Goal: Task Accomplishment & Management: Use online tool/utility

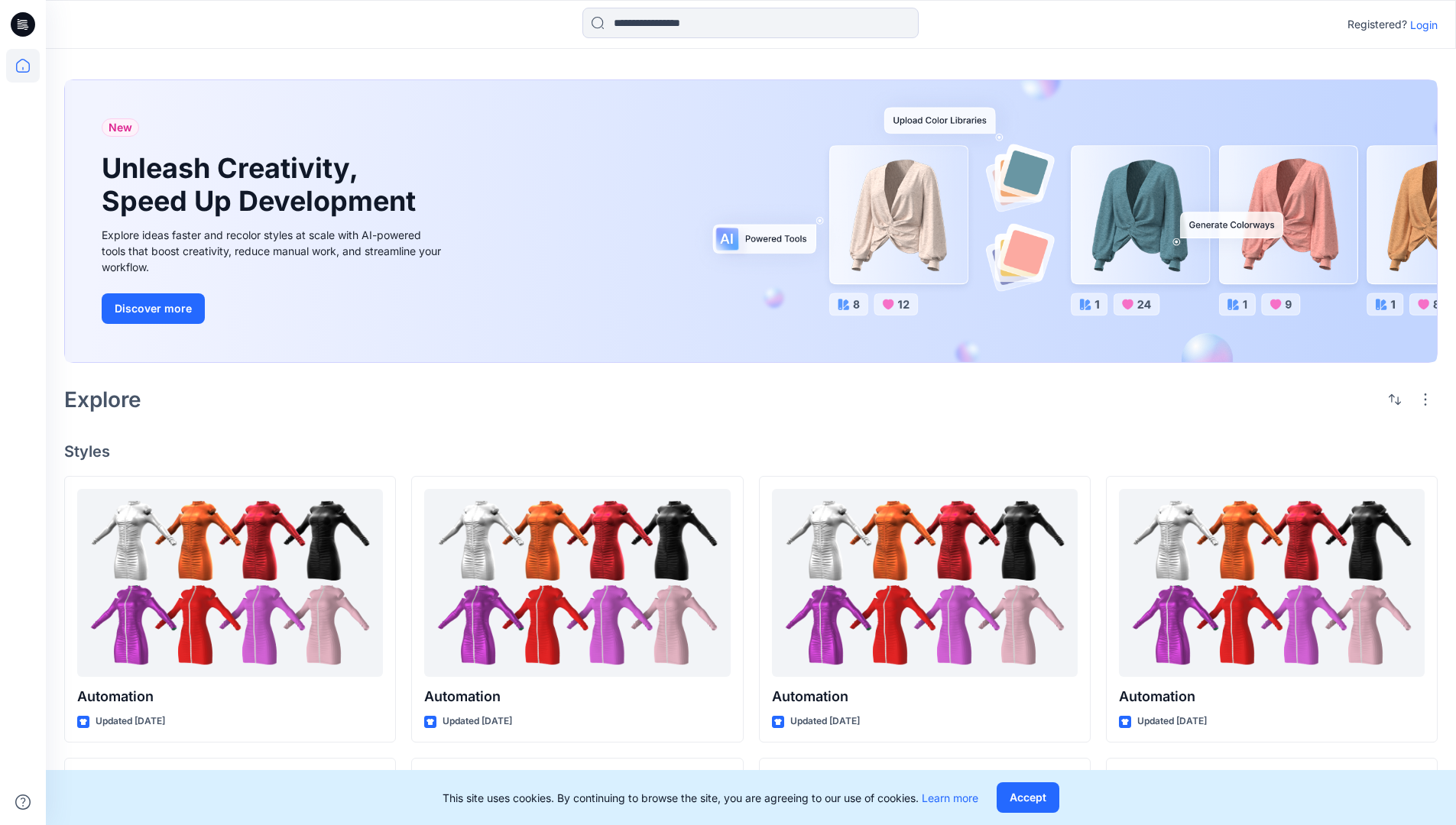
click at [1420, 25] on p "Login" at bounding box center [1424, 25] width 27 height 16
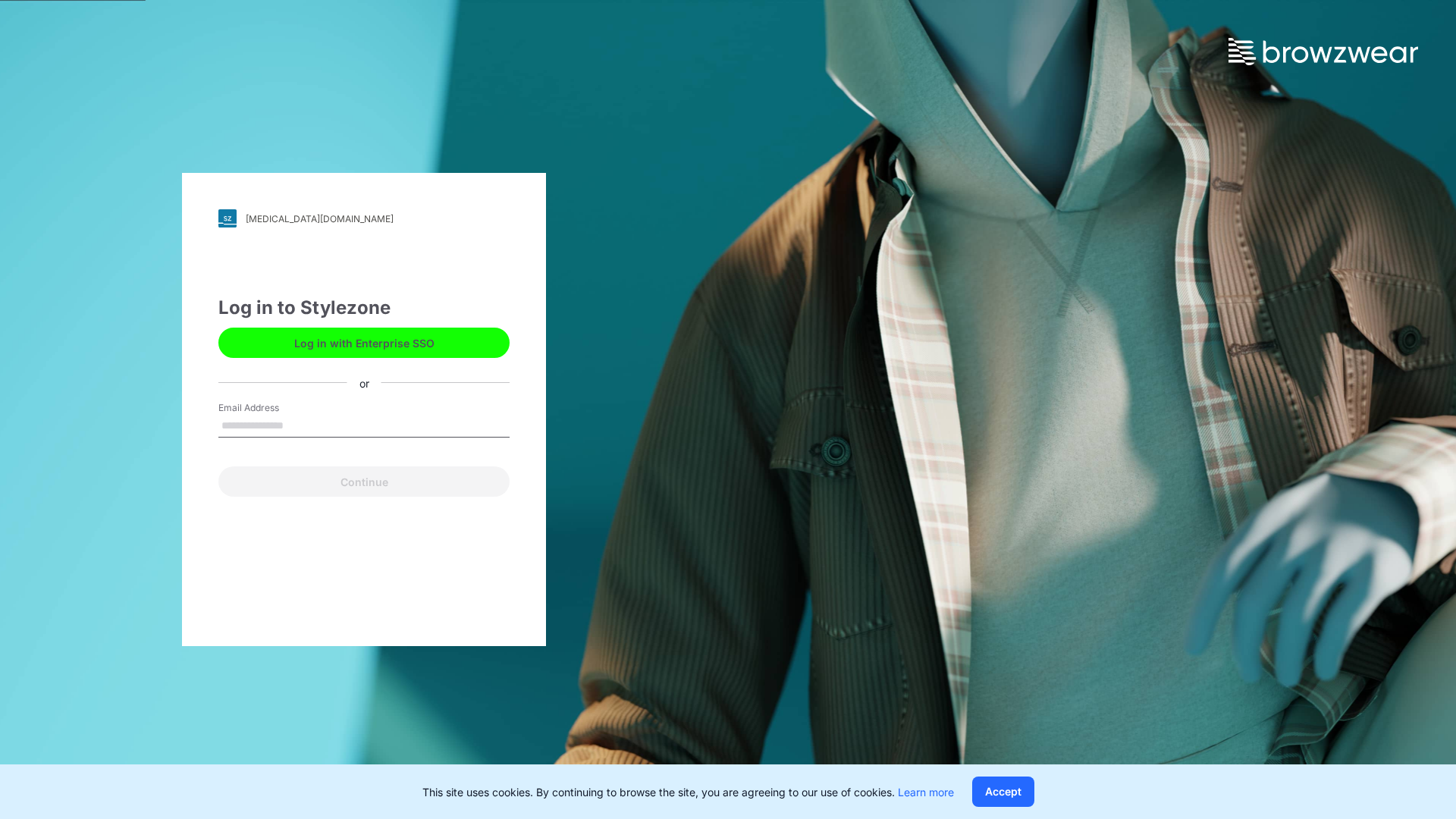
click at [300, 425] on input "Email Address" at bounding box center [364, 426] width 291 height 23
type input "**********"
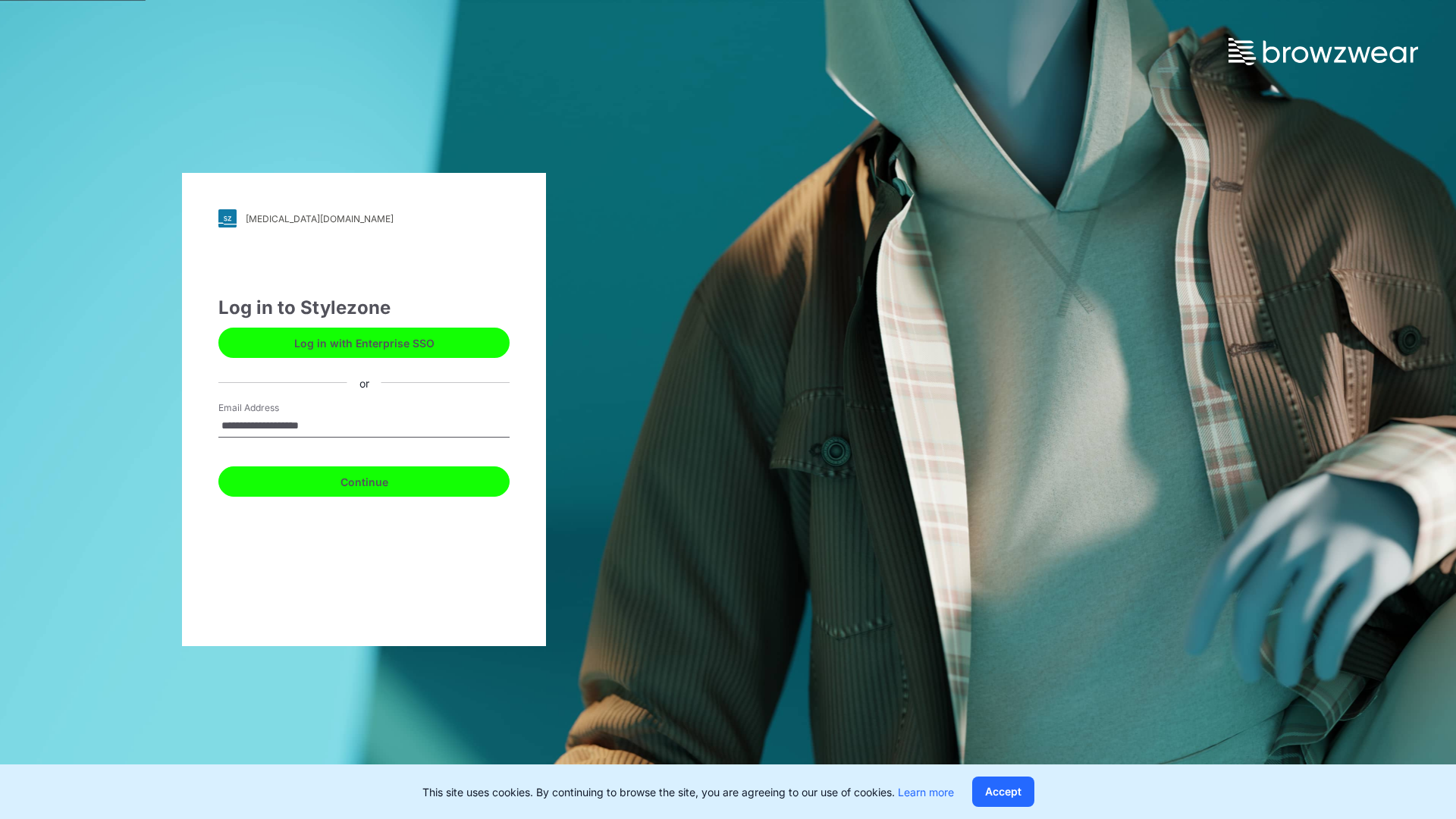
click at [380, 479] on button "Continue" at bounding box center [364, 481] width 291 height 30
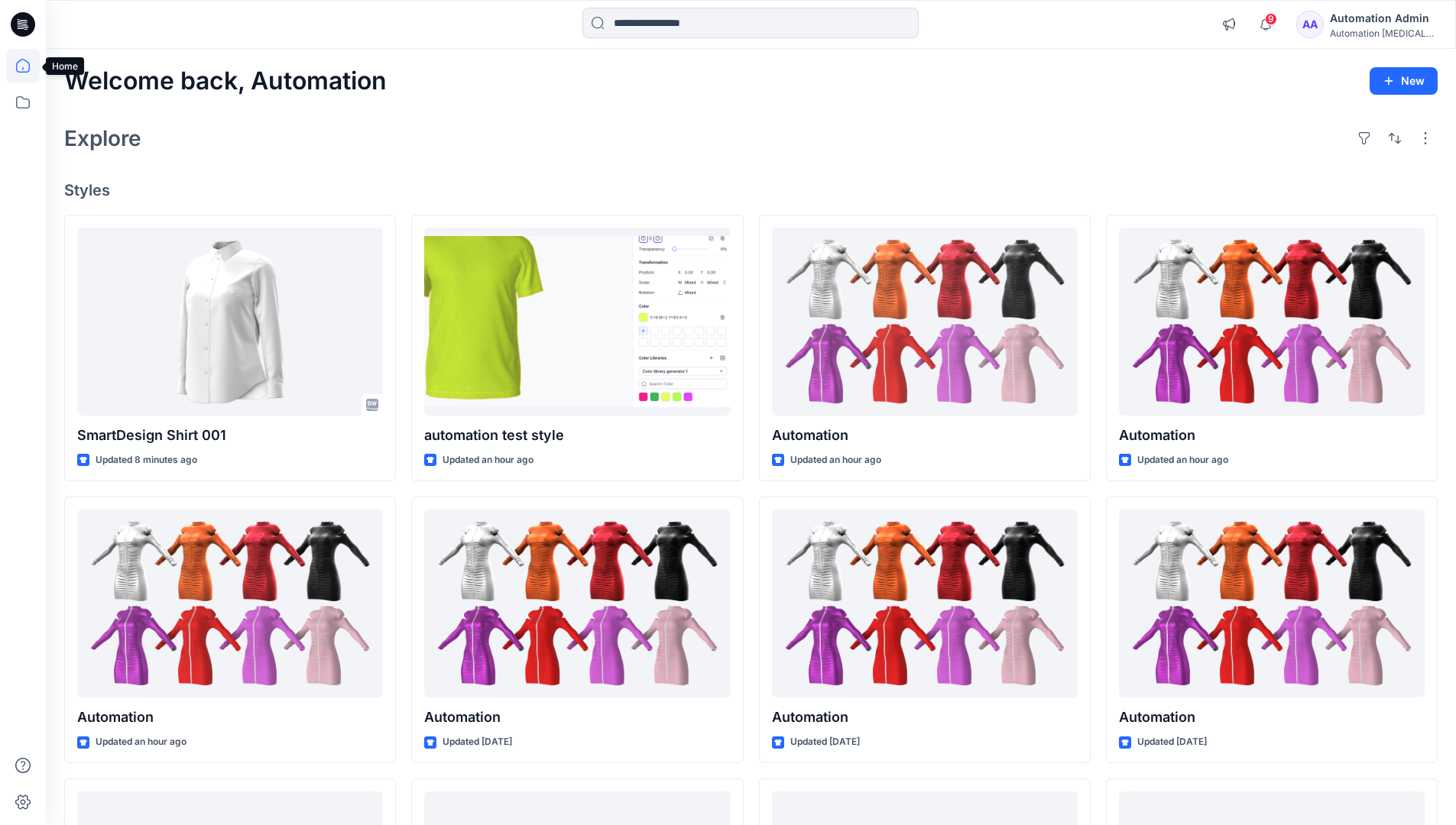
click at [29, 66] on icon at bounding box center [23, 65] width 14 height 14
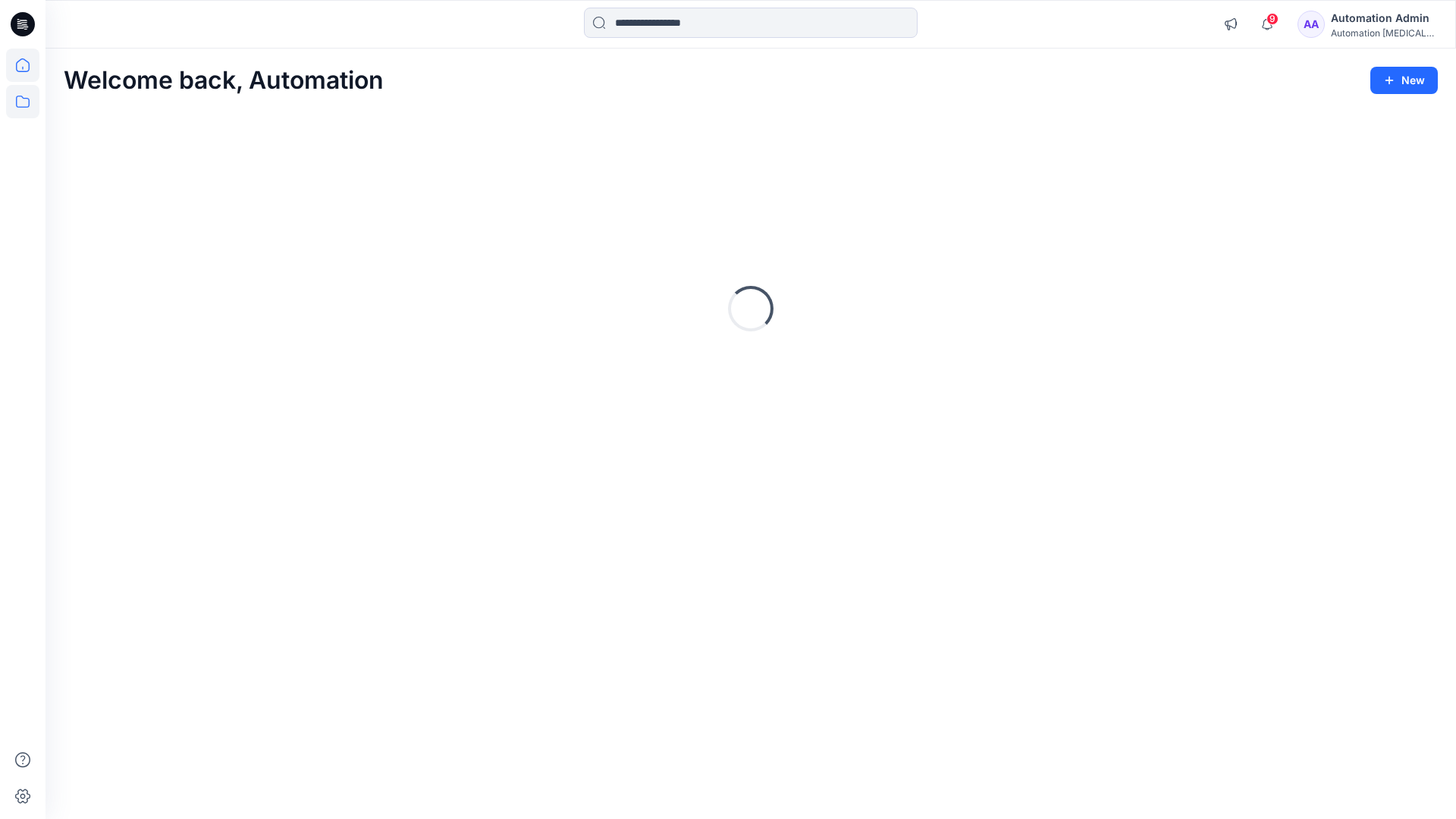
click at [27, 103] on icon at bounding box center [23, 102] width 34 height 34
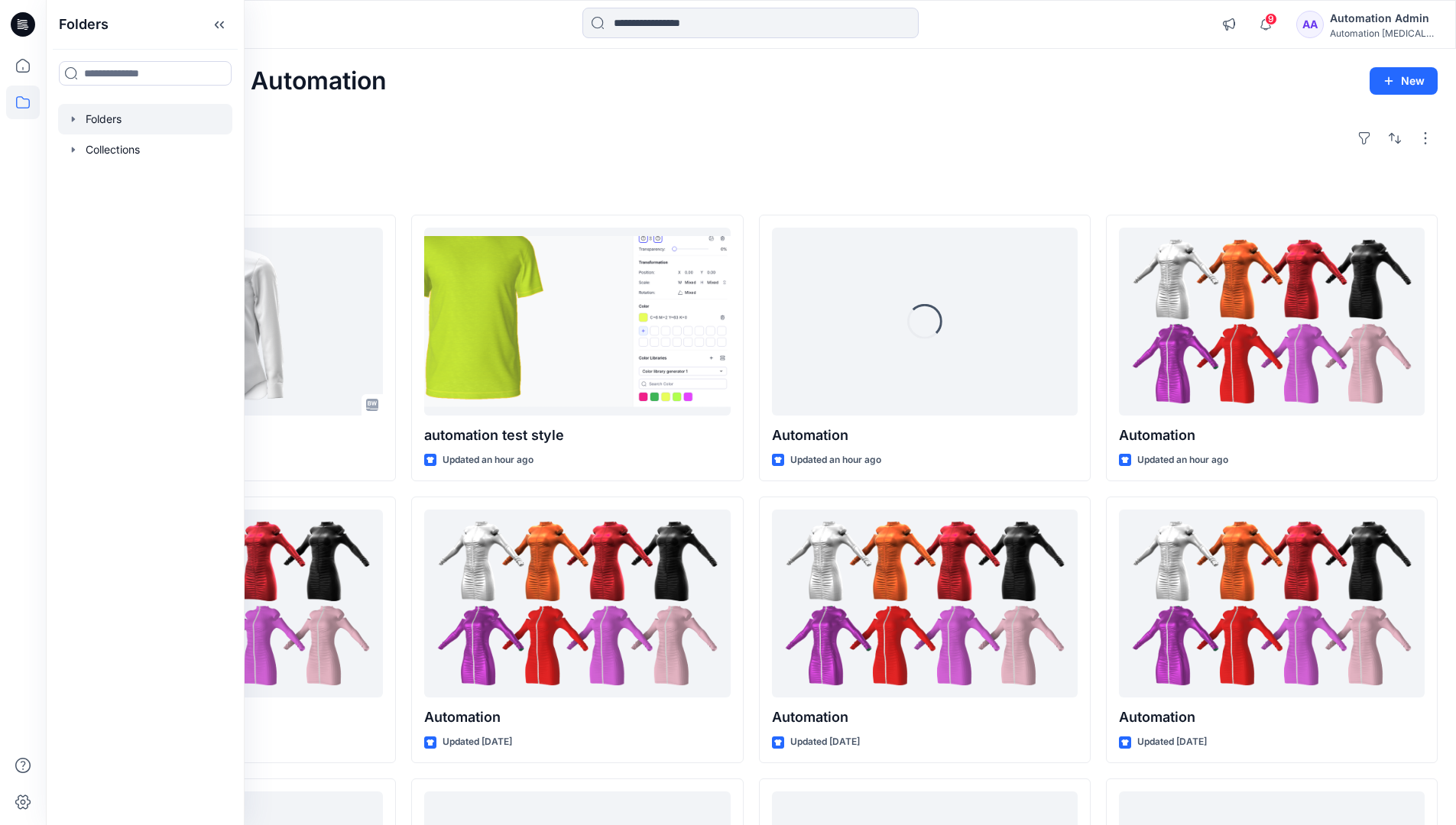
click at [164, 121] on div at bounding box center [145, 119] width 174 height 30
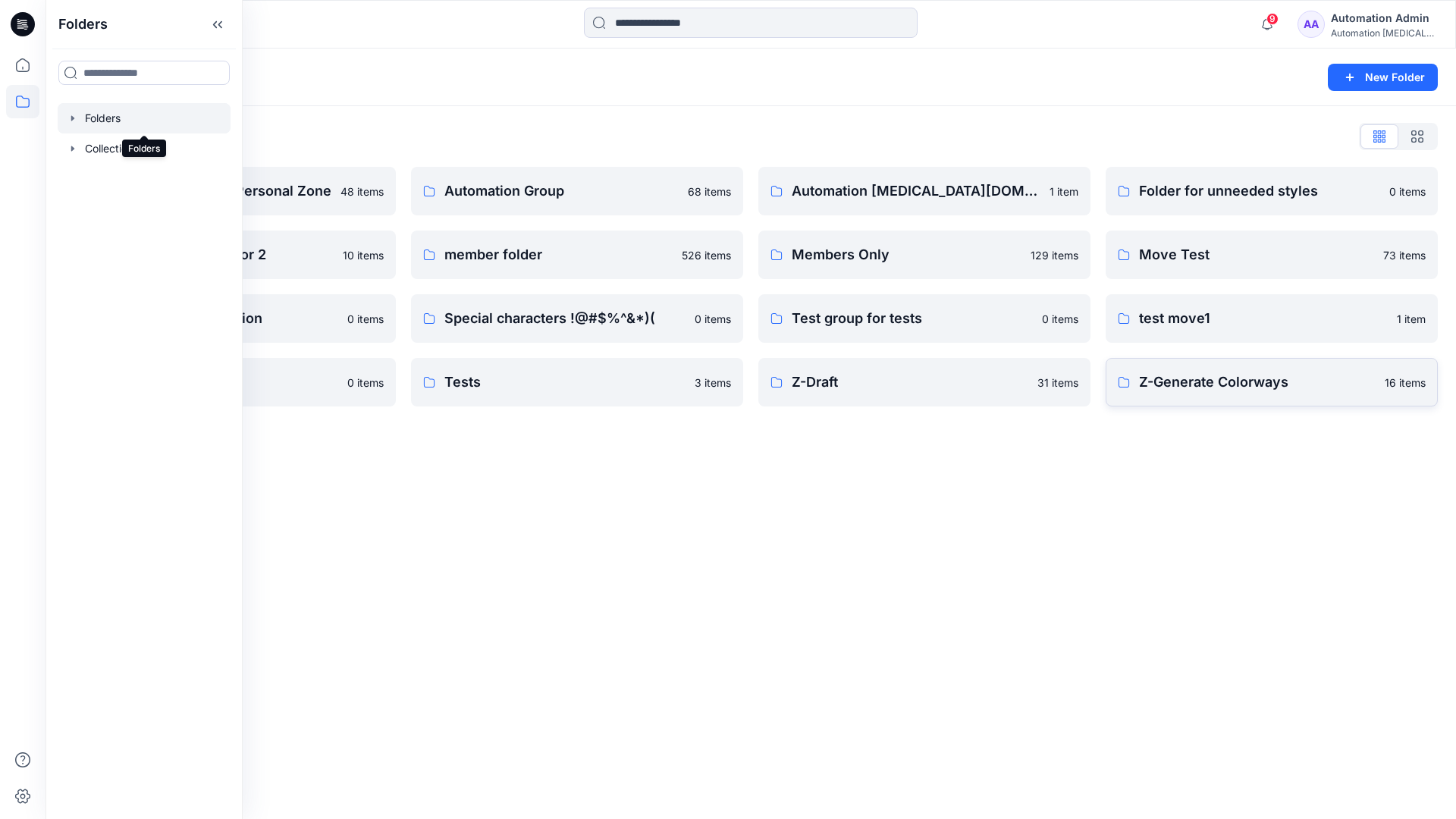
click at [1313, 380] on p "Z-Generate Colorways" at bounding box center [1257, 381] width 237 height 21
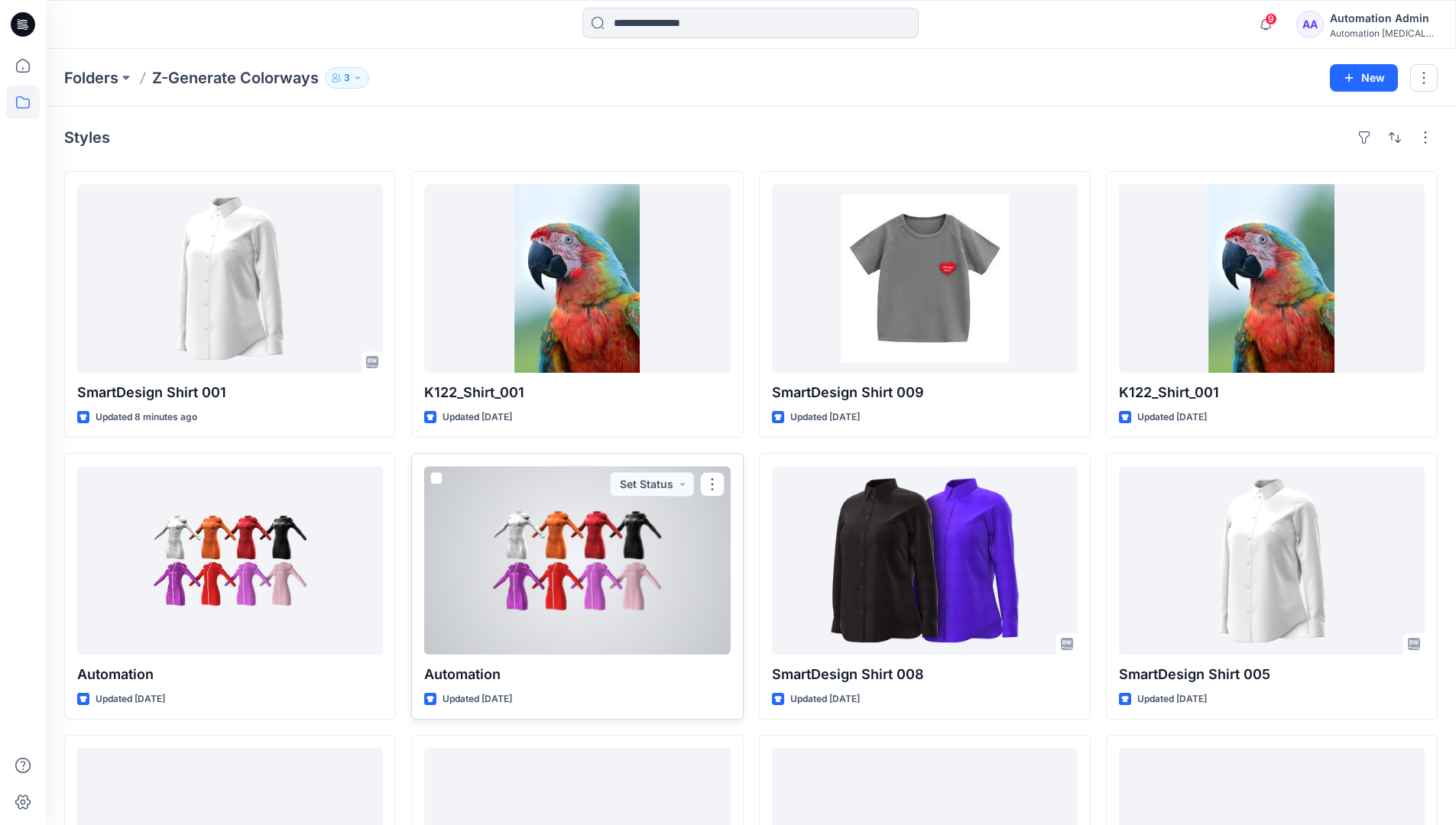
click at [440, 477] on span at bounding box center [436, 477] width 12 height 12
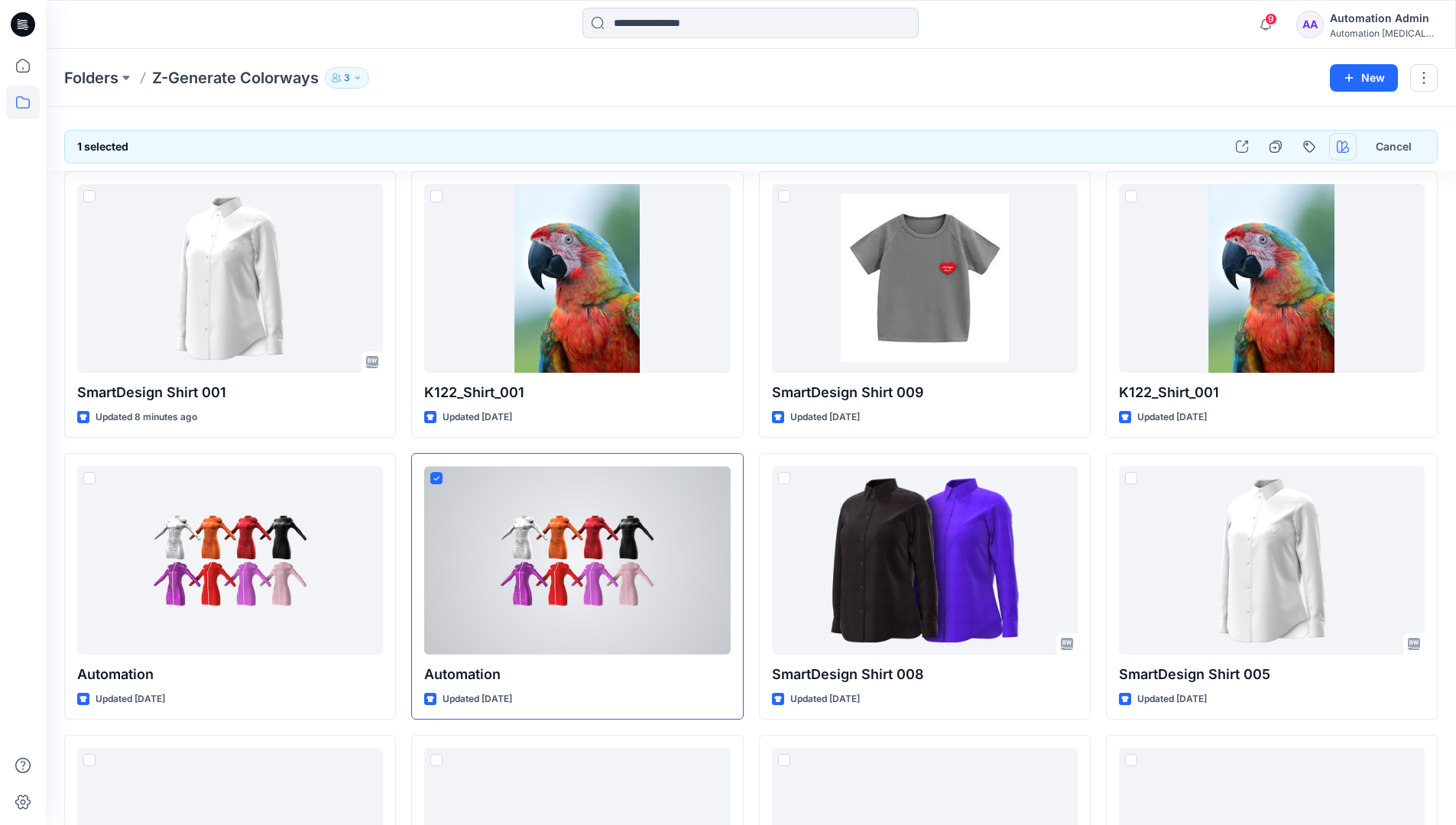
click at [1342, 147] on icon "button" at bounding box center [1343, 146] width 12 height 12
